Goal: Transaction & Acquisition: Book appointment/travel/reservation

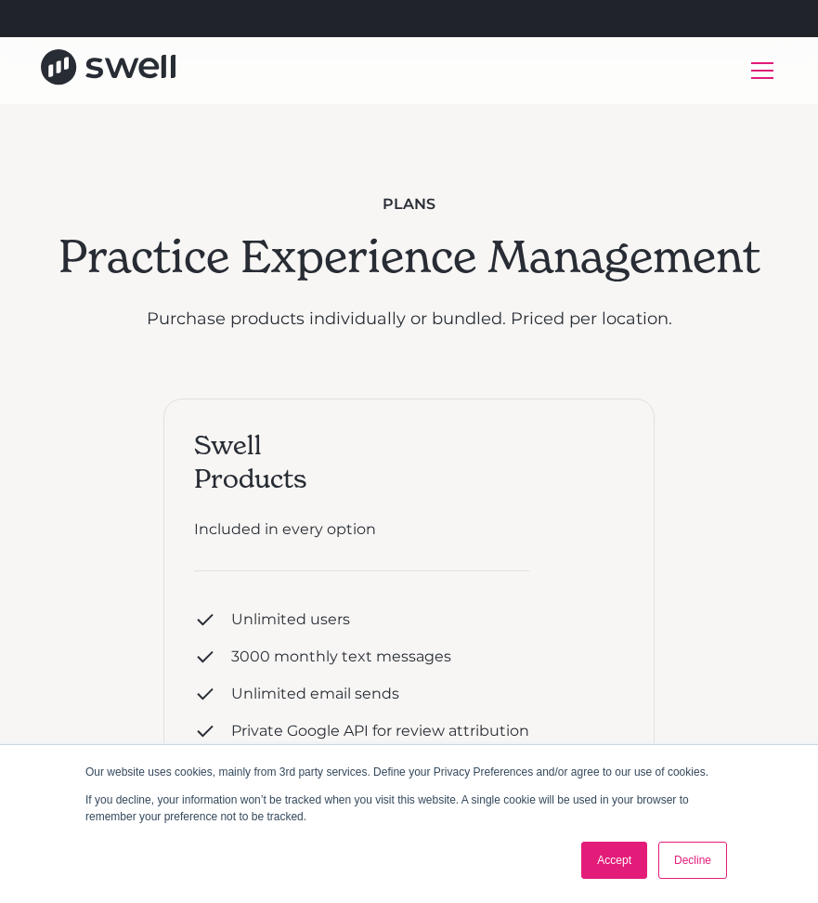
click at [607, 861] on link "Accept" at bounding box center [614, 859] width 66 height 37
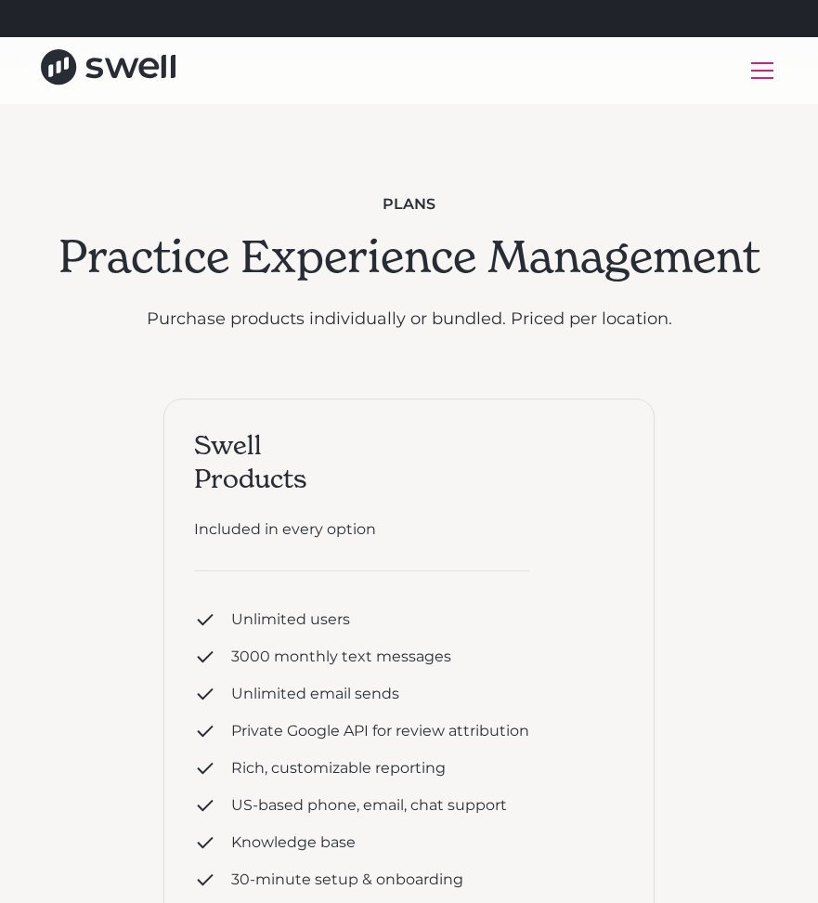
click at [760, 81] on div "menu" at bounding box center [762, 70] width 45 height 45
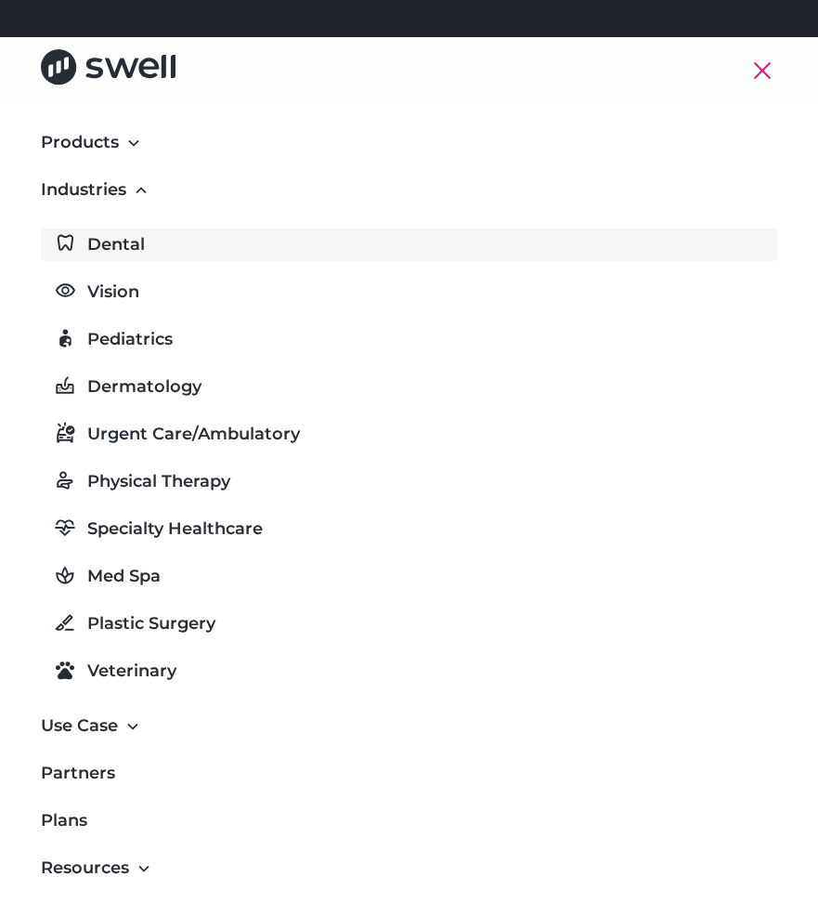
click at [100, 242] on div "Dental" at bounding box center [116, 244] width 58 height 25
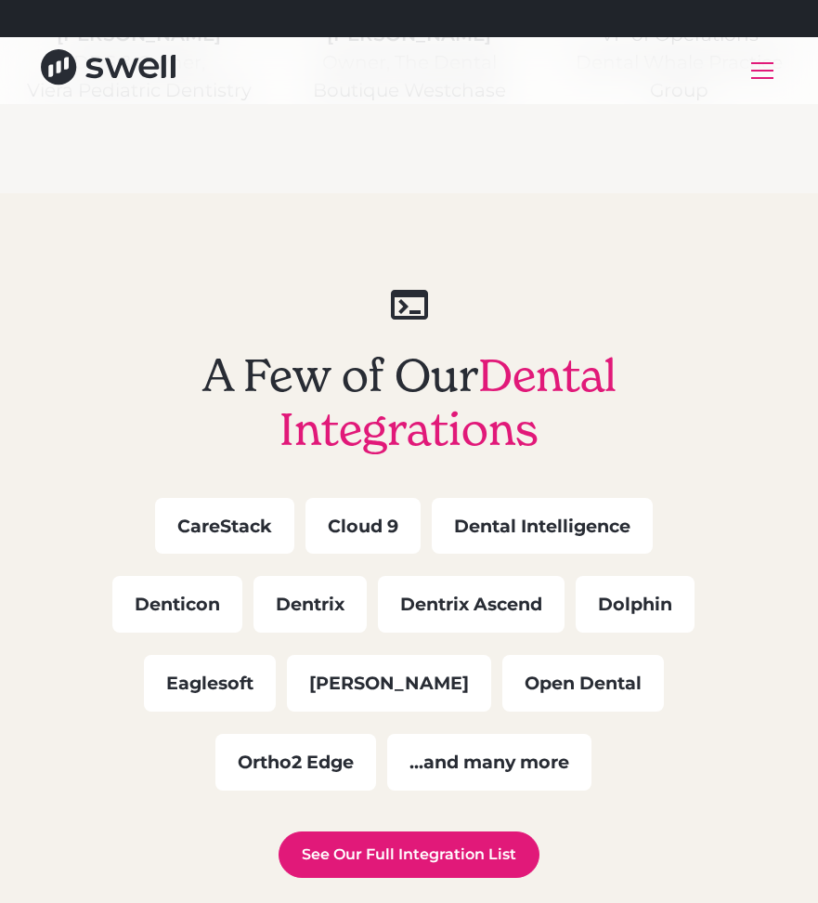
scroll to position [5267, 0]
click at [585, 514] on div "Dental Intelligence" at bounding box center [542, 526] width 221 height 57
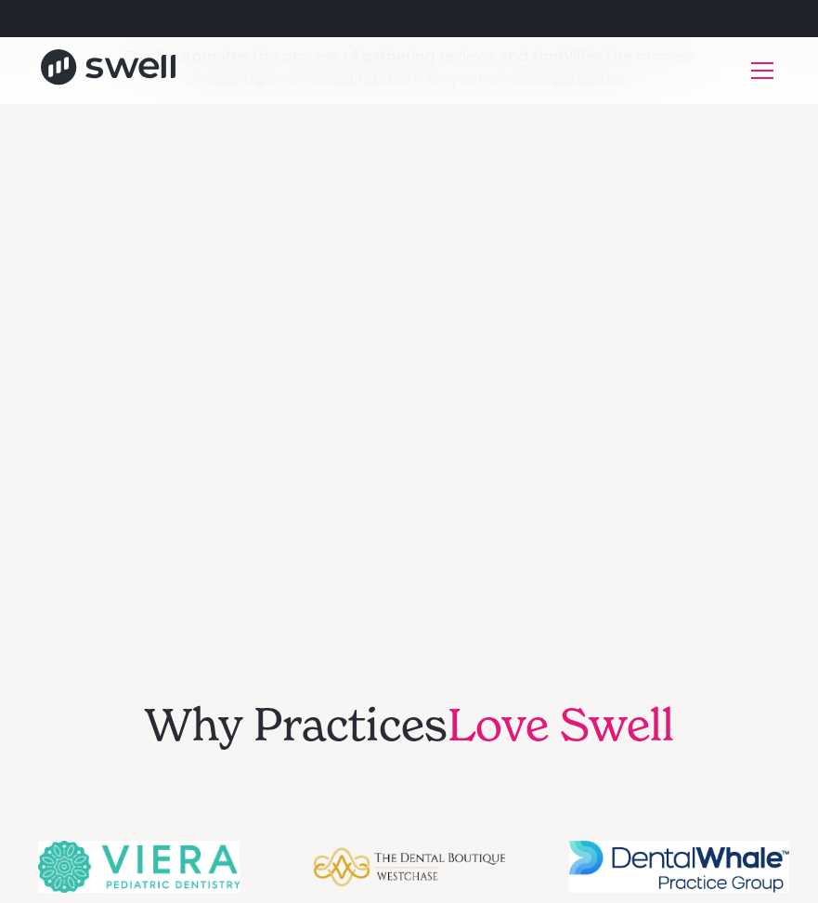
scroll to position [4101, 0]
click at [763, 73] on div "menu" at bounding box center [762, 70] width 45 height 45
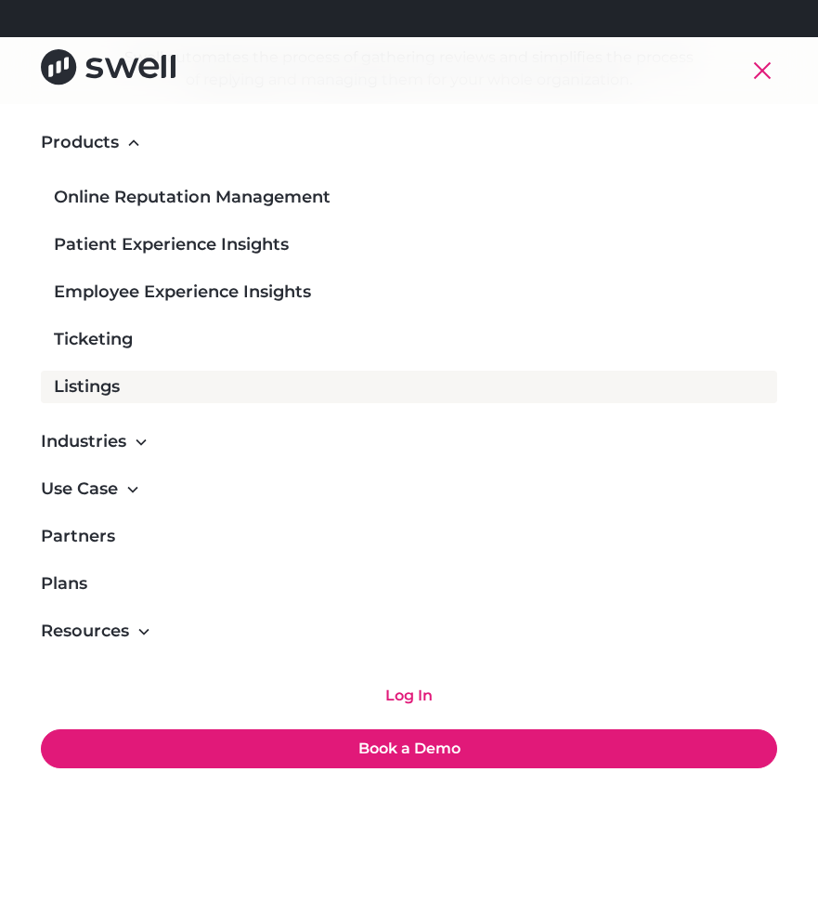
click at [113, 402] on link "Listings" at bounding box center [409, 386] width 736 height 32
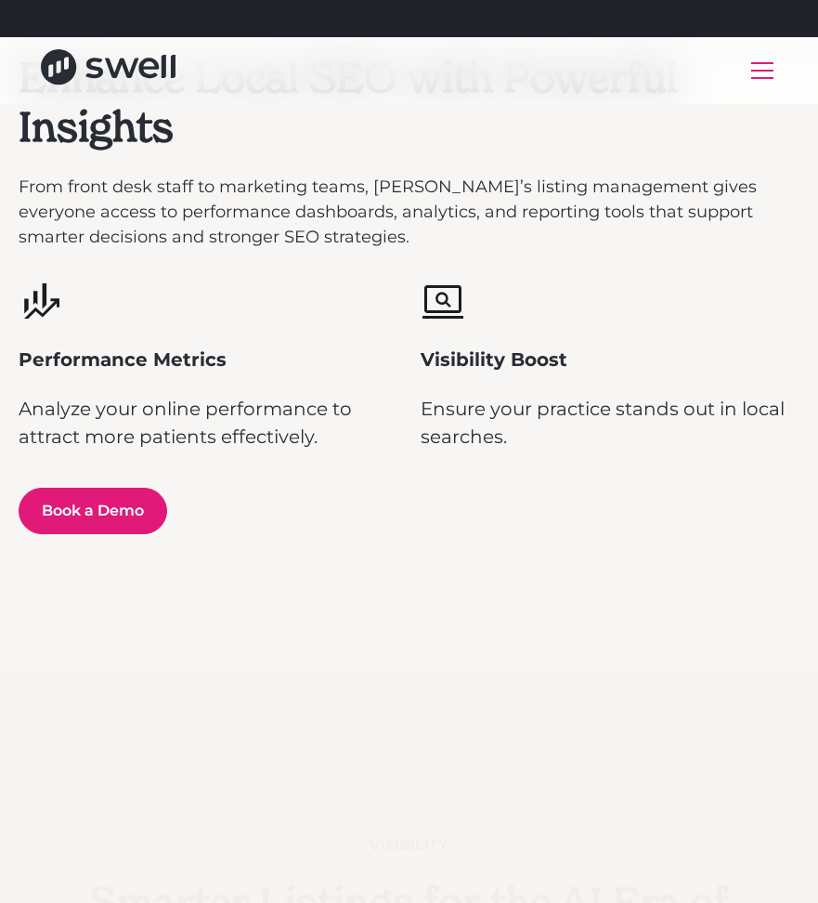
scroll to position [3865, 0]
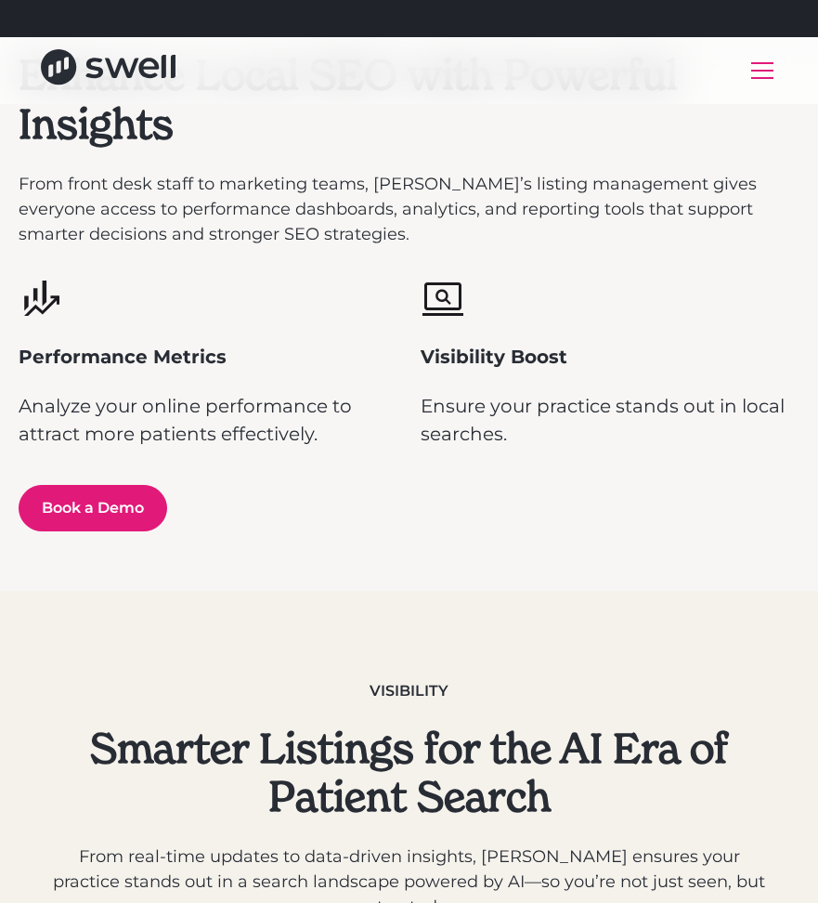
click at [662, 448] on p "Ensure your practice stands out in local searches." at bounding box center [611, 420] width 380 height 56
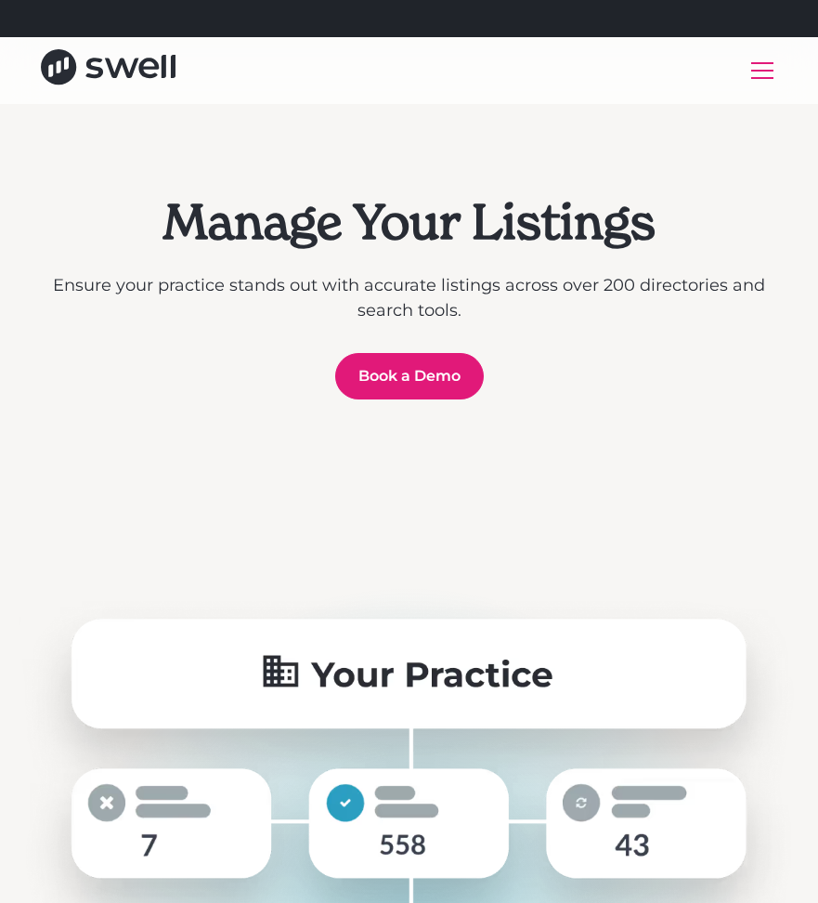
scroll to position [0, 0]
click at [759, 70] on div "menu" at bounding box center [762, 71] width 22 height 2
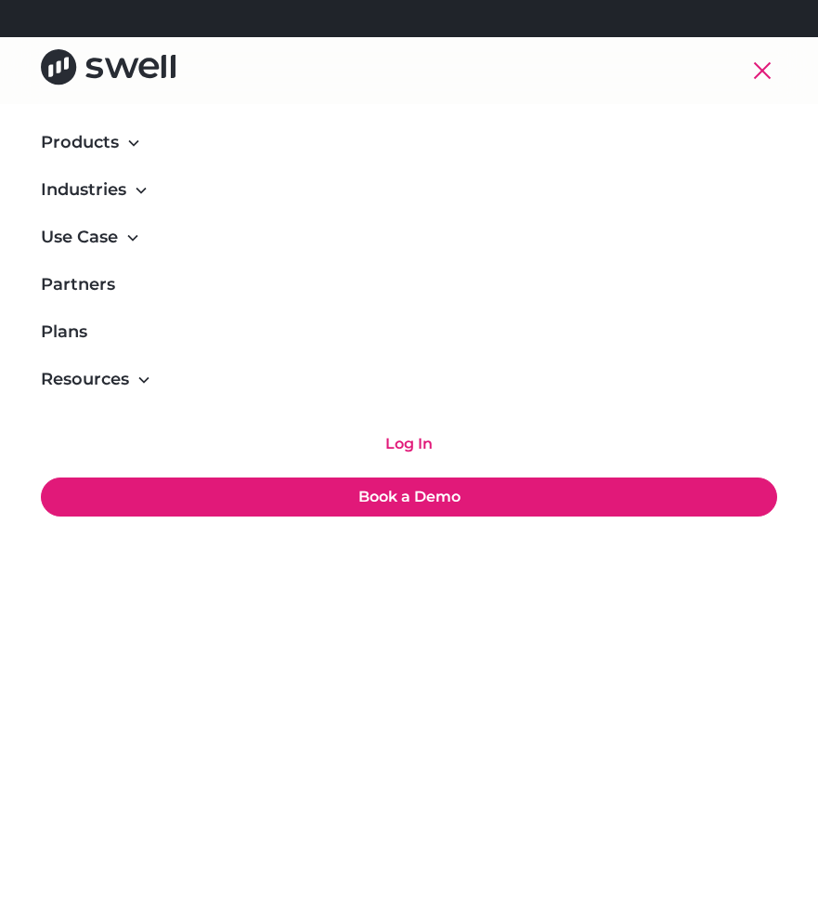
click at [768, 75] on div "menu" at bounding box center [762, 70] width 17 height 17
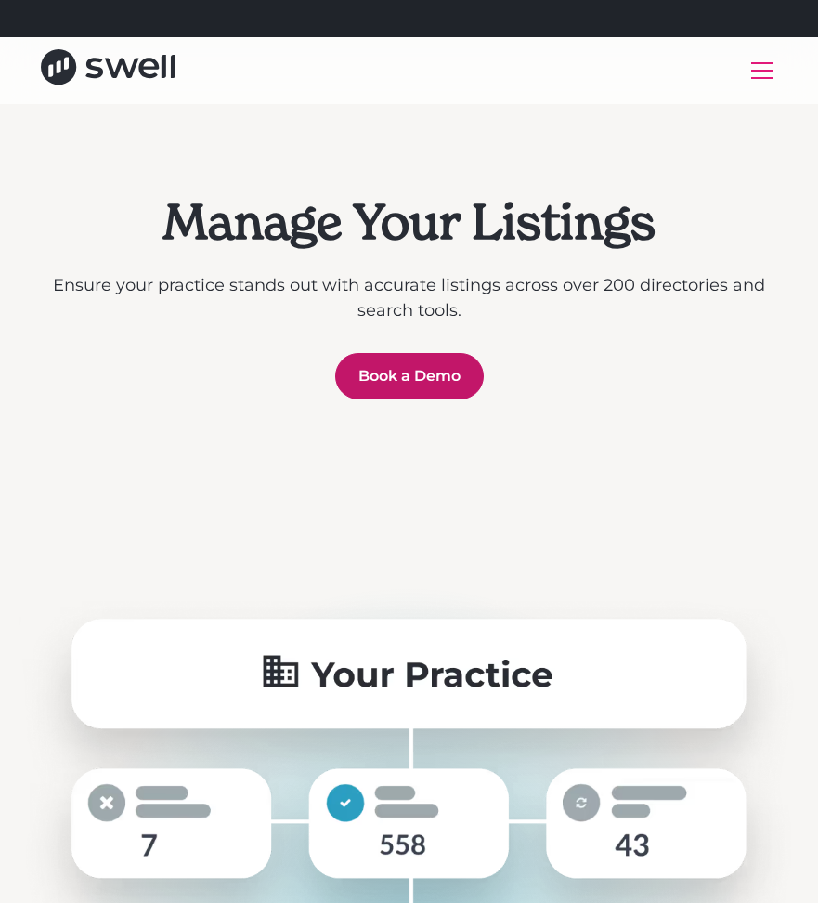
click at [440, 380] on link "Book a Demo" at bounding box center [409, 376] width 149 height 46
